Goal: Task Accomplishment & Management: Use online tool/utility

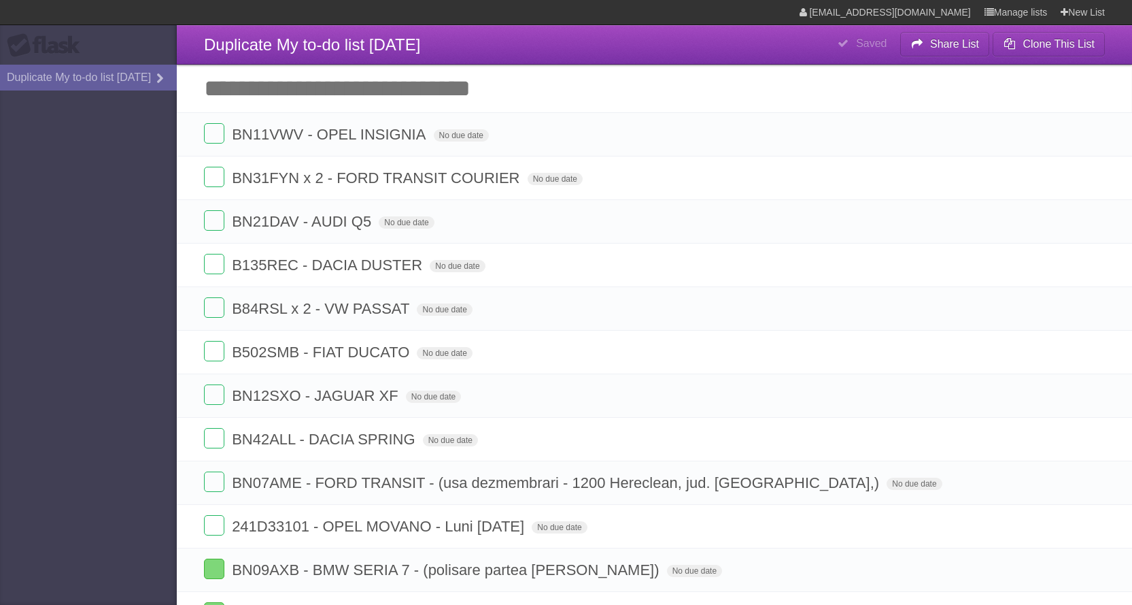
click at [37, 269] on aside "Flask Duplicate My to-do list 13/08/2025" at bounding box center [88, 302] width 177 height 605
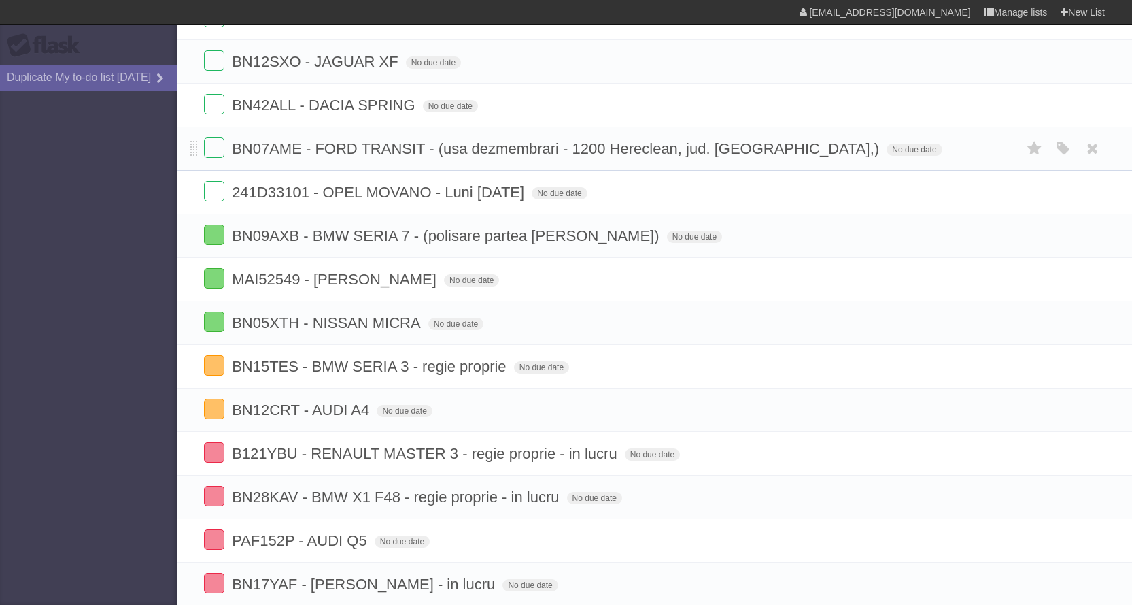
scroll to position [340, 0]
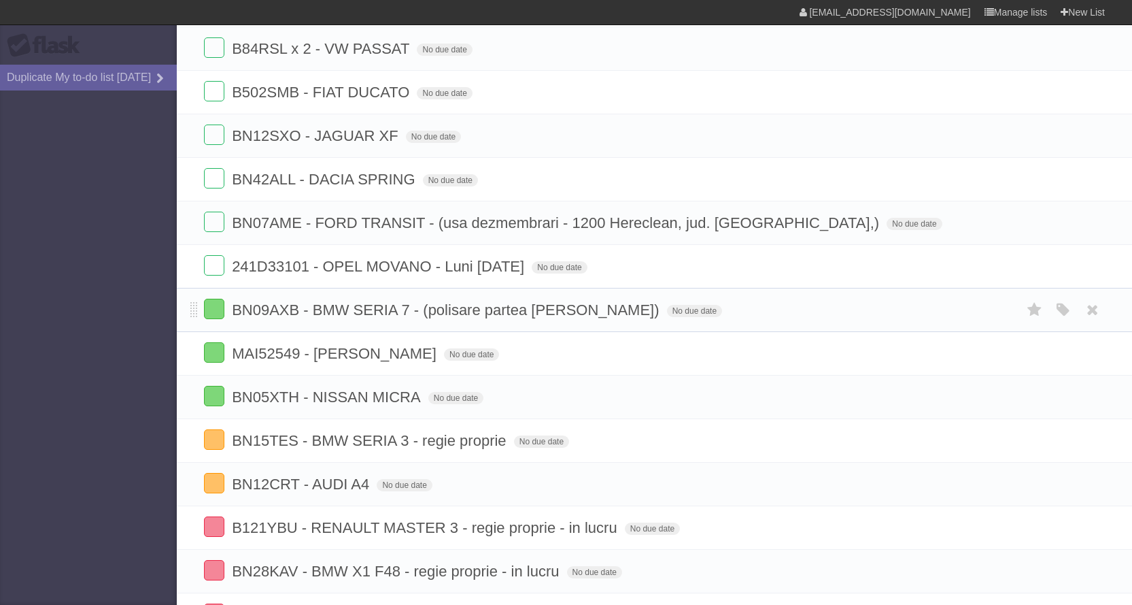
scroll to position [272, 0]
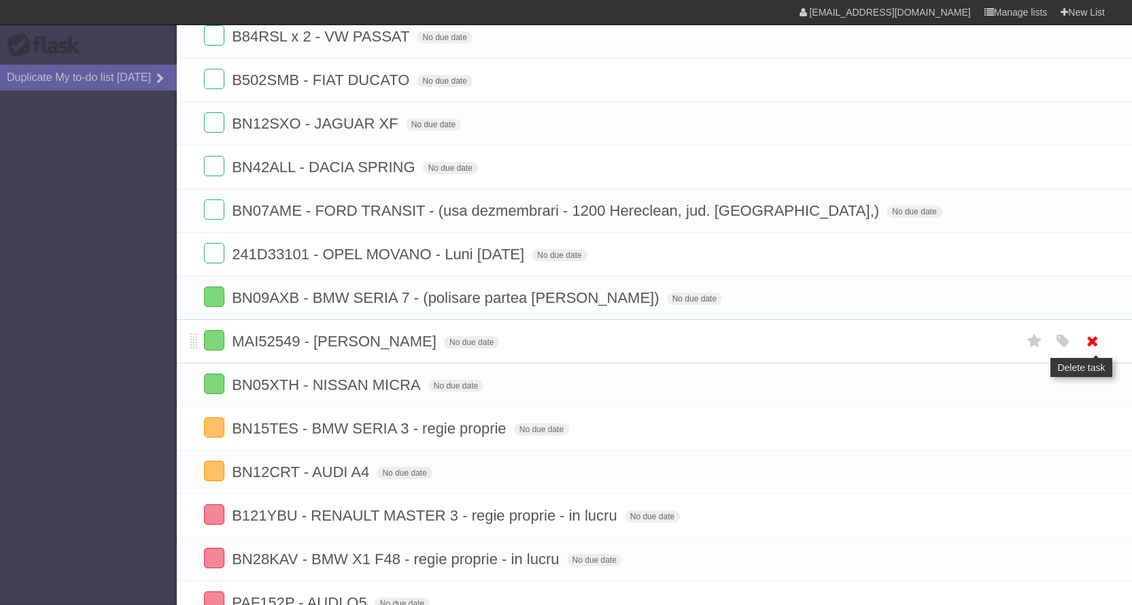
click at [1087, 343] on icon at bounding box center [1092, 341] width 19 height 22
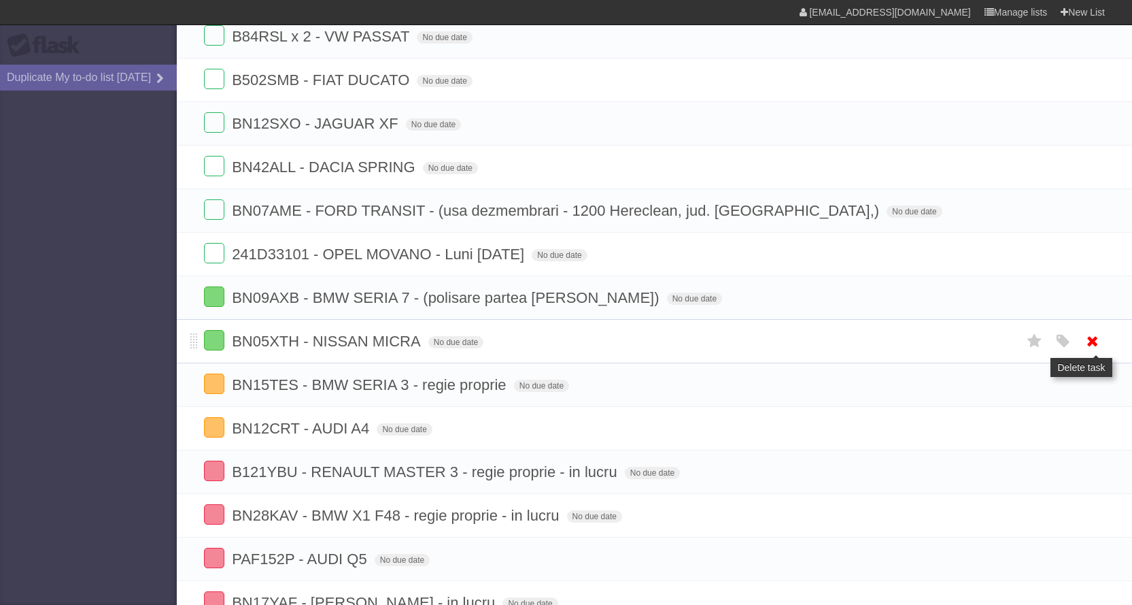
click at [1096, 344] on icon at bounding box center [1092, 341] width 19 height 22
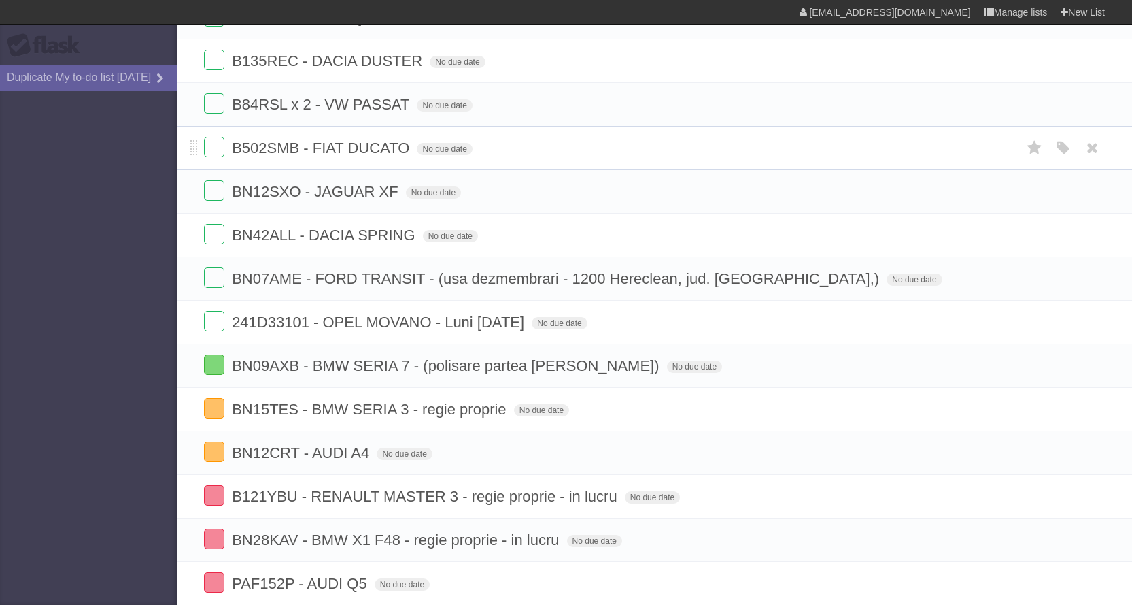
scroll to position [0, 0]
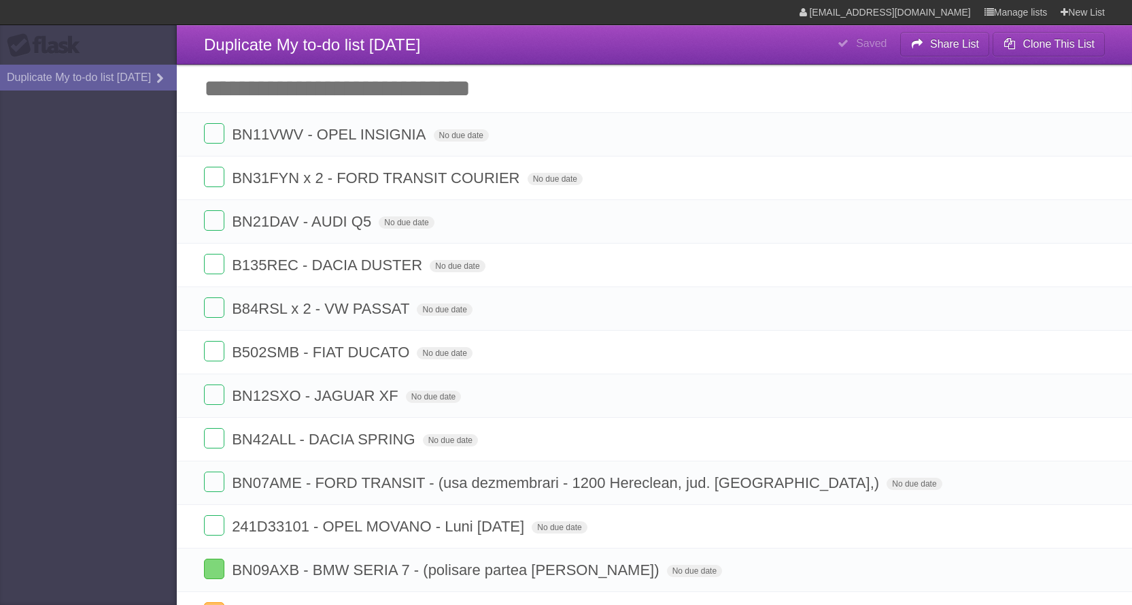
click at [320, 80] on input "Add another task" at bounding box center [654, 89] width 955 height 48
type input "**********"
click input "*********" at bounding box center [0, 0] width 0 height 0
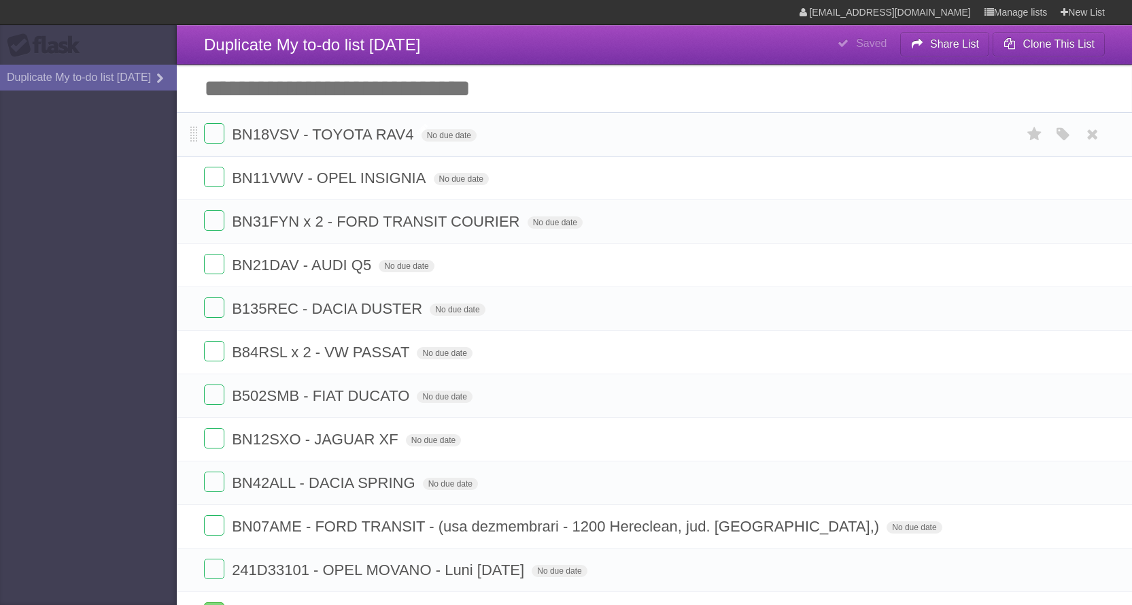
click at [390, 131] on span "BN18VSV - TOYOTA RAV4" at bounding box center [324, 134] width 185 height 17
click at [390, 134] on input "**********" at bounding box center [311, 135] width 158 height 18
type input "**********"
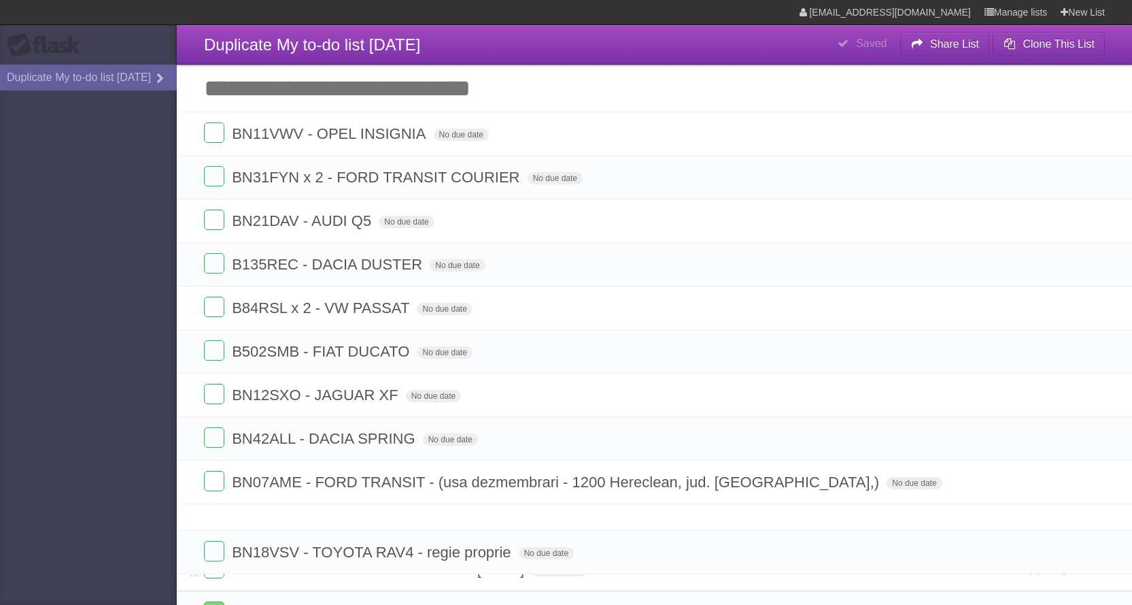
drag, startPoint x: 193, startPoint y: 136, endPoint x: 199, endPoint y: 555, distance: 419.0
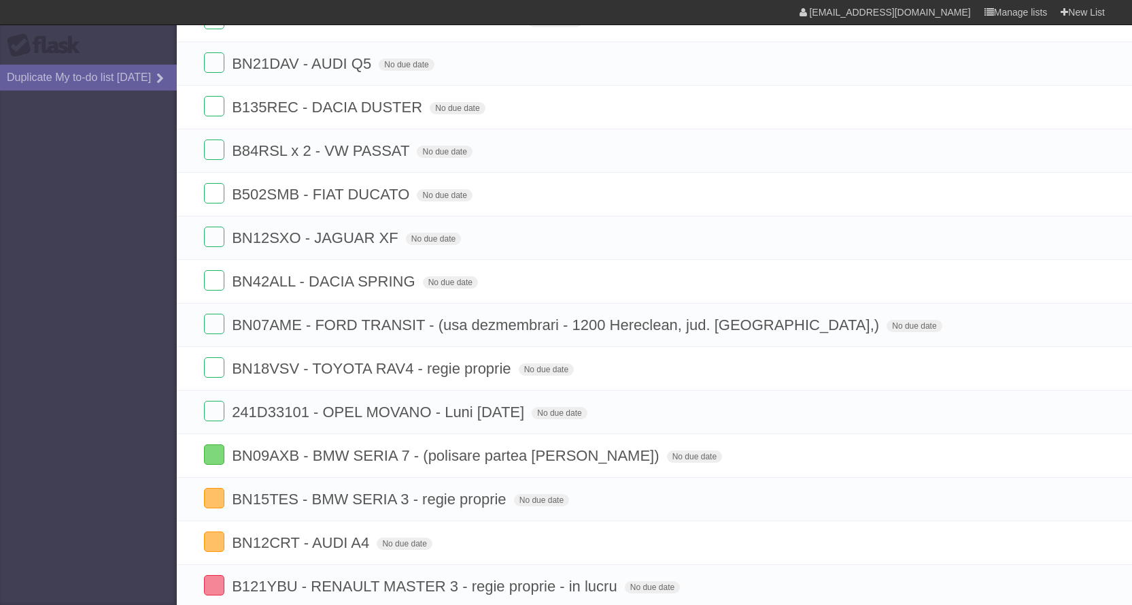
scroll to position [340, 0]
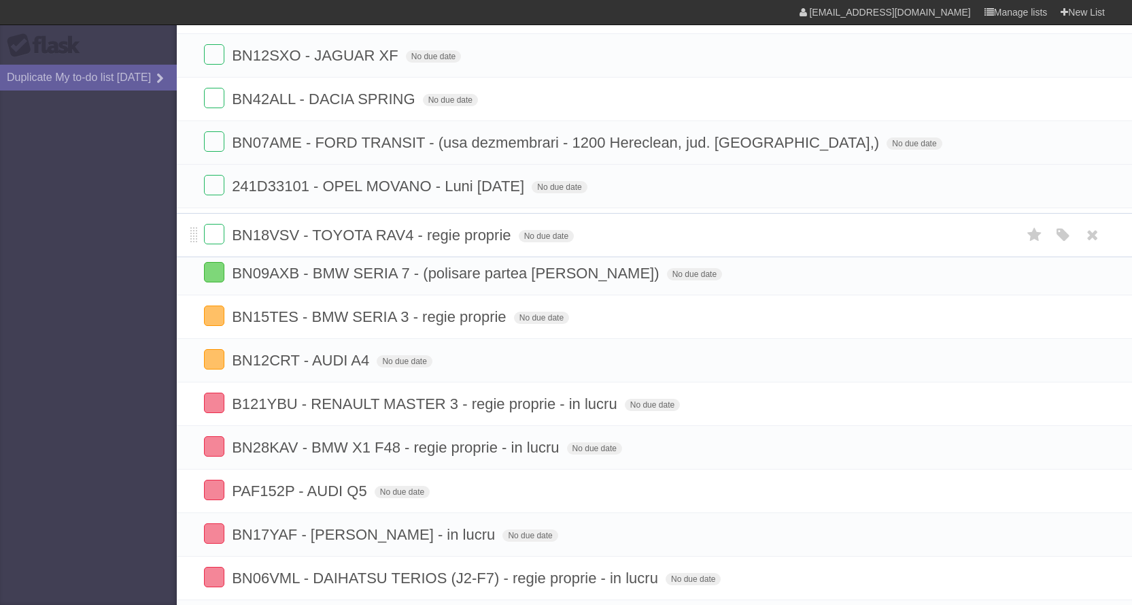
drag, startPoint x: 196, startPoint y: 188, endPoint x: 201, endPoint y: 236, distance: 47.8
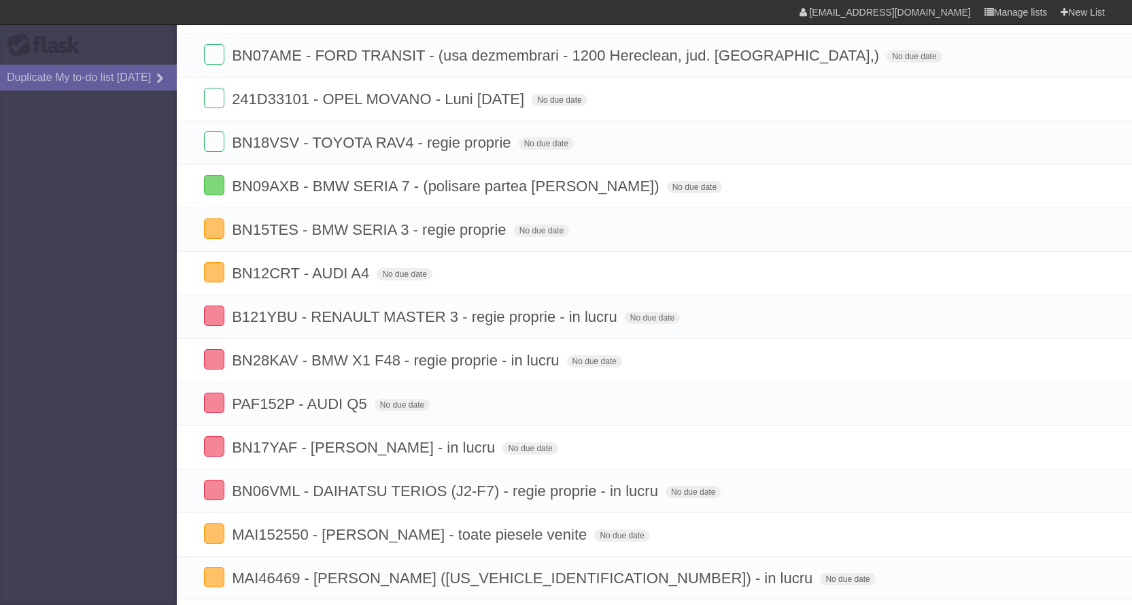
scroll to position [408, 0]
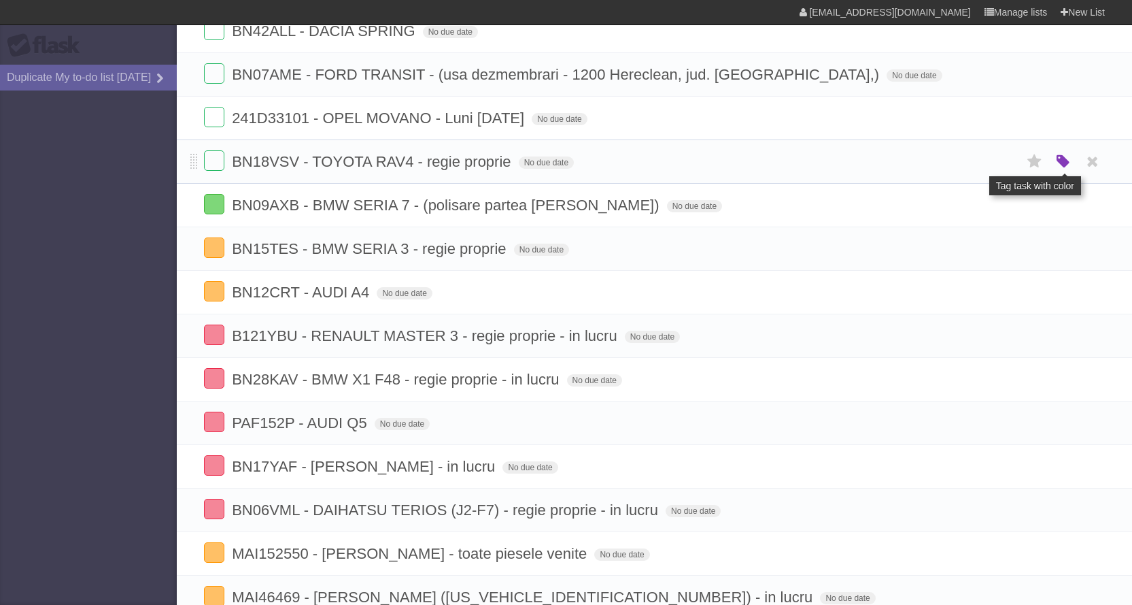
click at [1065, 159] on icon "button" at bounding box center [1063, 162] width 19 height 18
click at [1002, 164] on label "Orange" at bounding box center [1004, 161] width 15 height 15
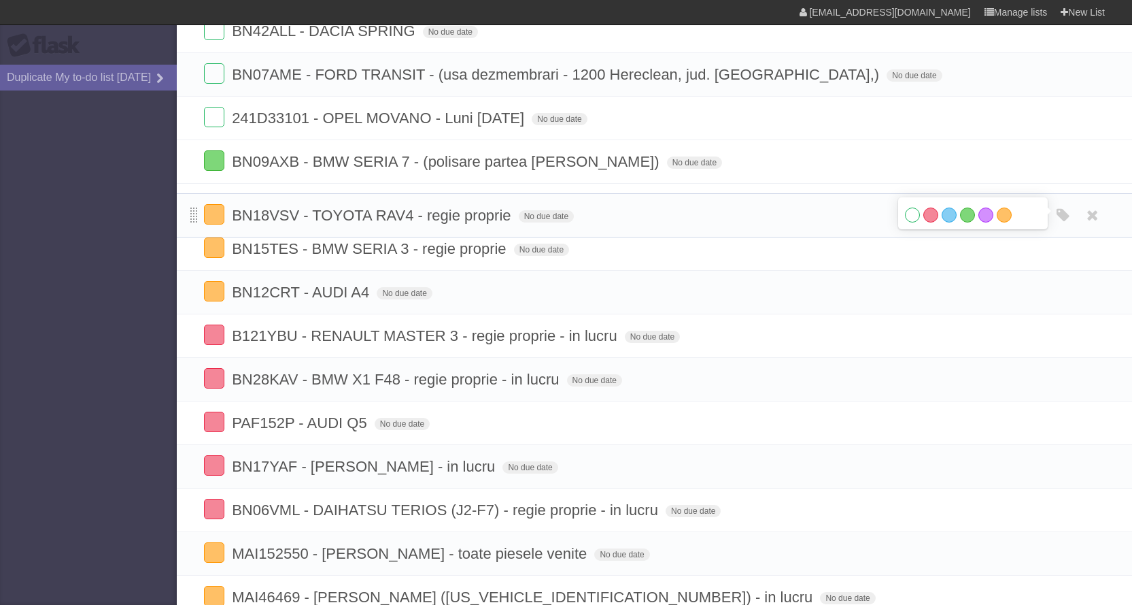
drag, startPoint x: 197, startPoint y: 192, endPoint x: 197, endPoint y: 218, distance: 26.5
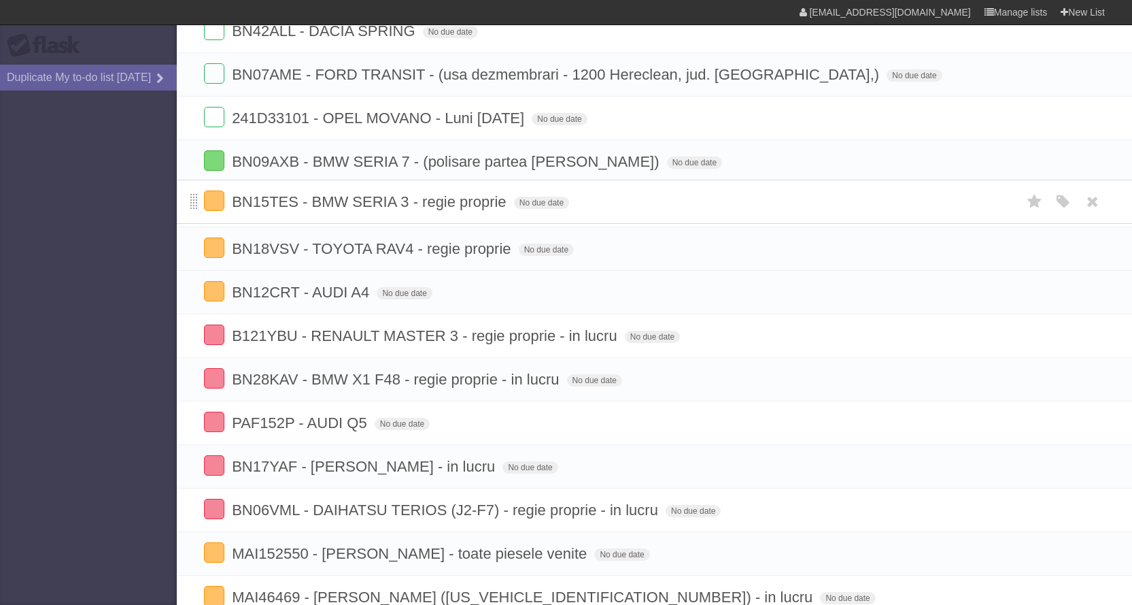
drag, startPoint x: 197, startPoint y: 251, endPoint x: 196, endPoint y: 201, distance: 50.3
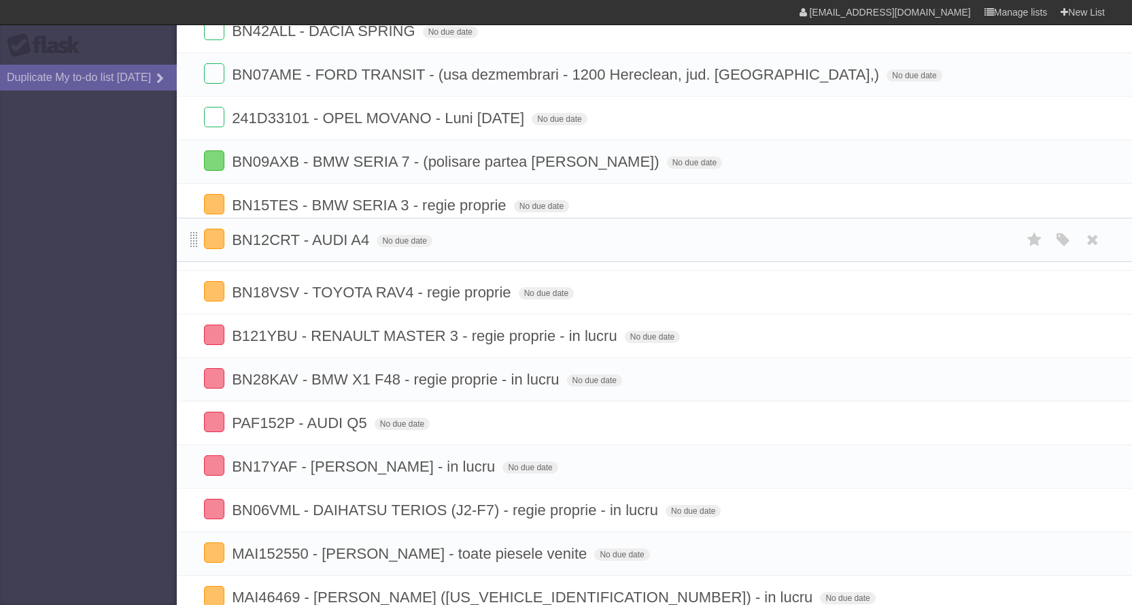
drag, startPoint x: 193, startPoint y: 290, endPoint x: 192, endPoint y: 230, distance: 59.9
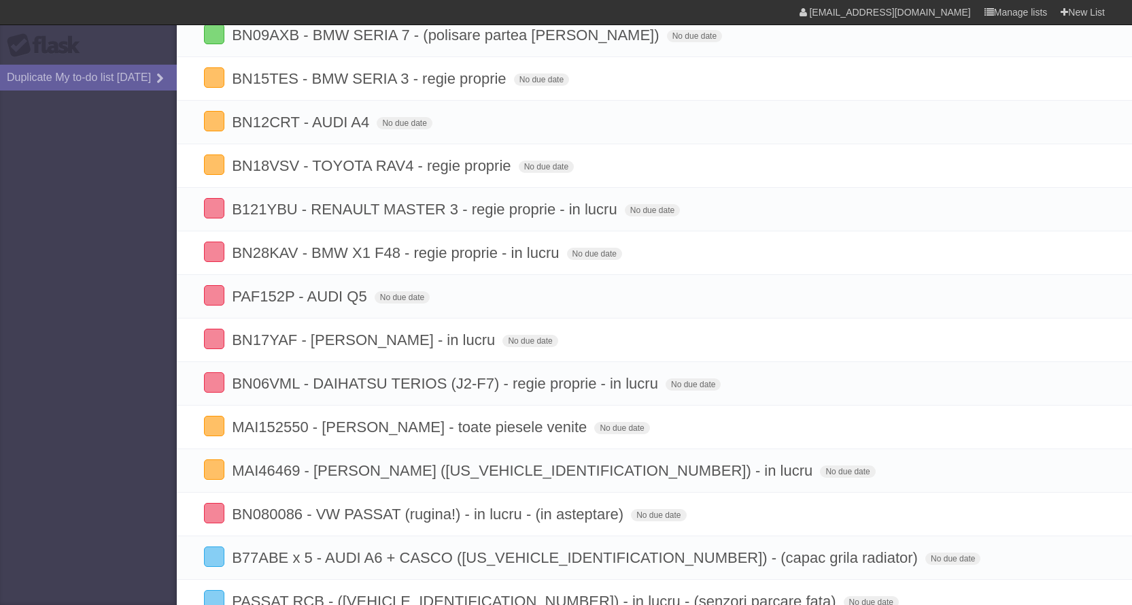
scroll to position [544, 0]
